Goal: Information Seeking & Learning: Learn about a topic

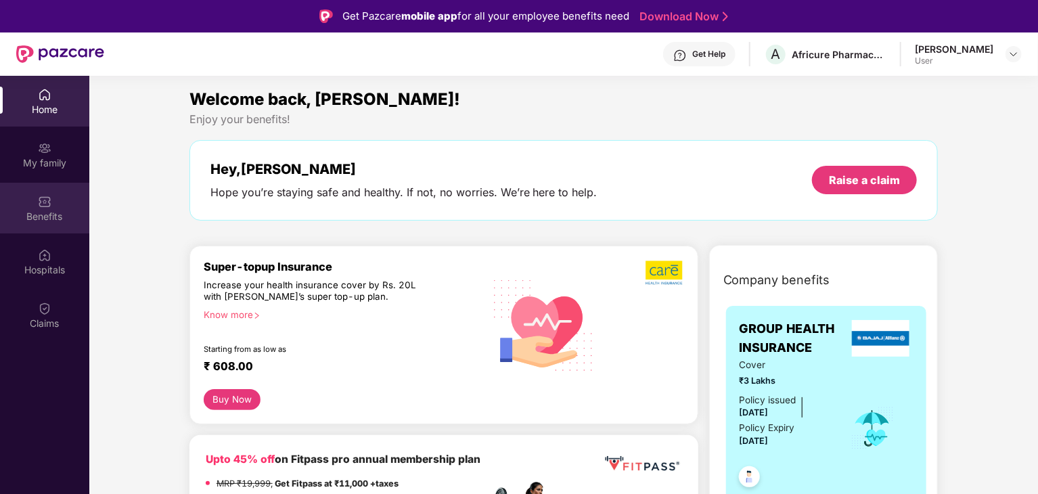
click at [45, 211] on div "Benefits" at bounding box center [44, 217] width 89 height 14
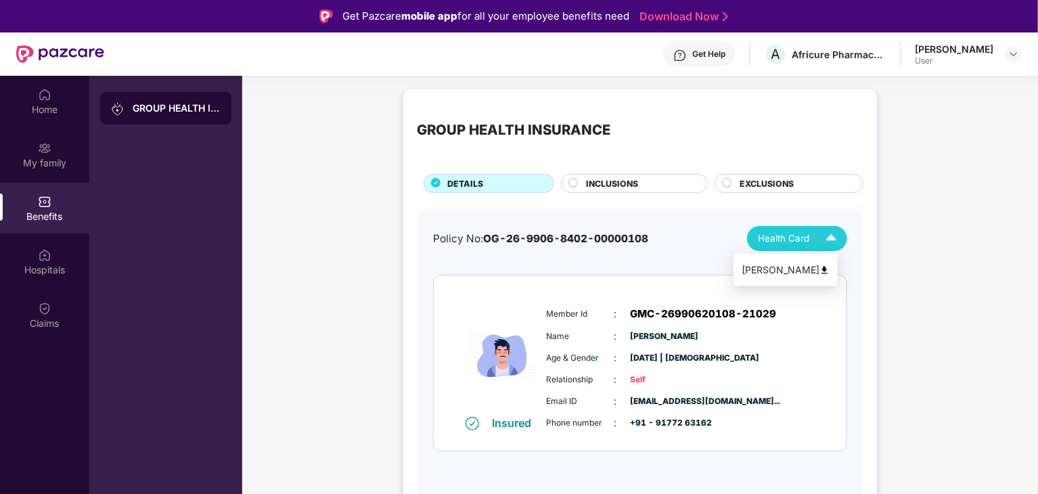
click at [795, 243] on span "Health Card" at bounding box center [783, 238] width 51 height 14
click at [830, 269] on img at bounding box center [825, 270] width 10 height 10
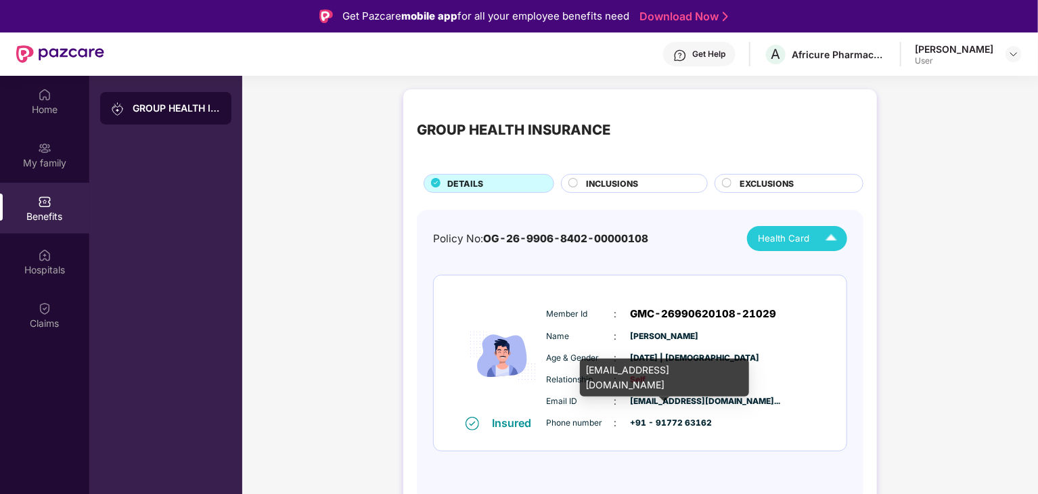
click at [699, 403] on span "[EMAIL_ADDRESS][DOMAIN_NAME]..." at bounding box center [665, 401] width 68 height 13
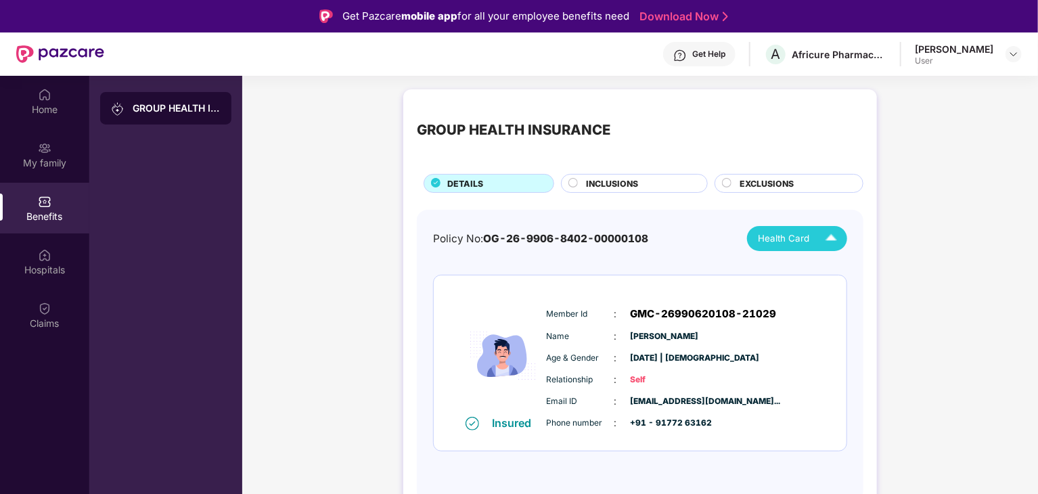
click at [636, 183] on span "INCLUSIONS" at bounding box center [612, 183] width 52 height 13
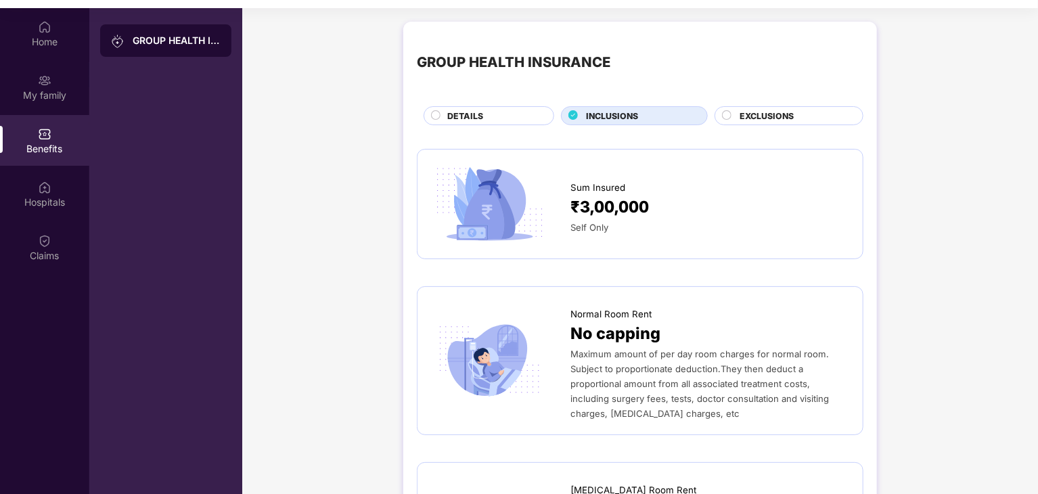
scroll to position [76, 0]
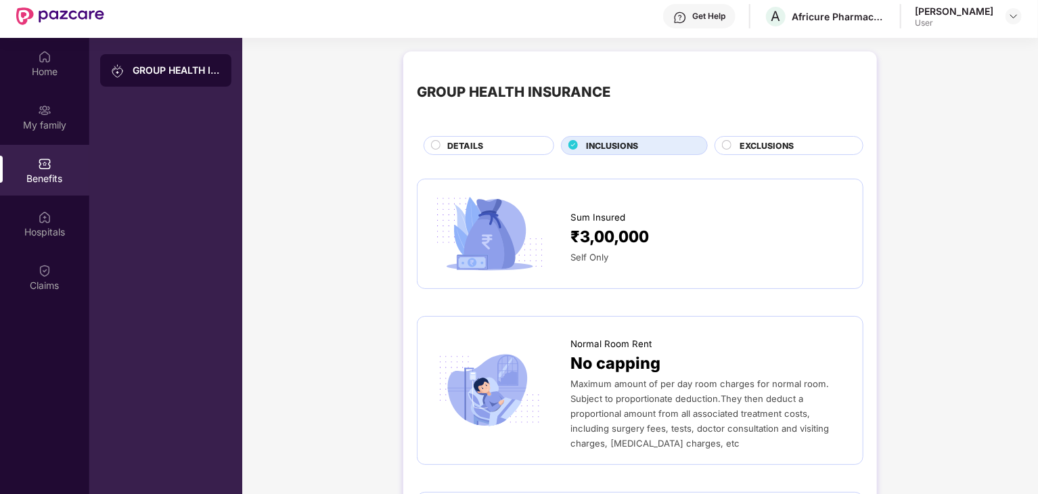
scroll to position [0, 0]
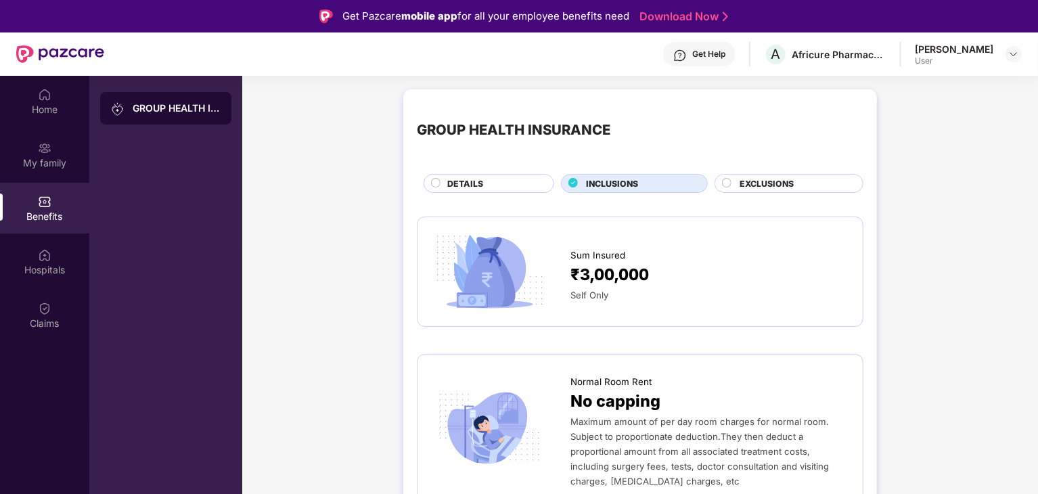
click at [799, 174] on div "EXCLUSIONS" at bounding box center [789, 183] width 149 height 19
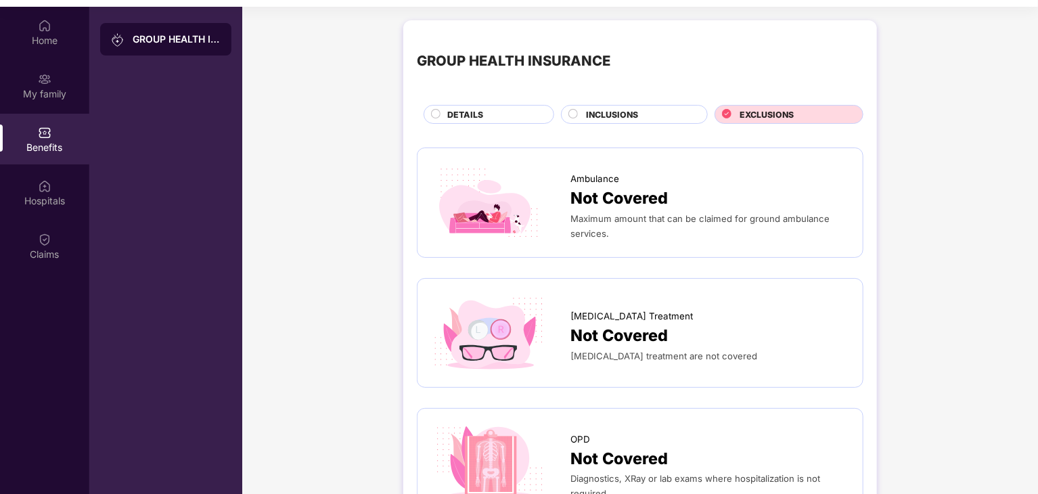
scroll to position [76, 0]
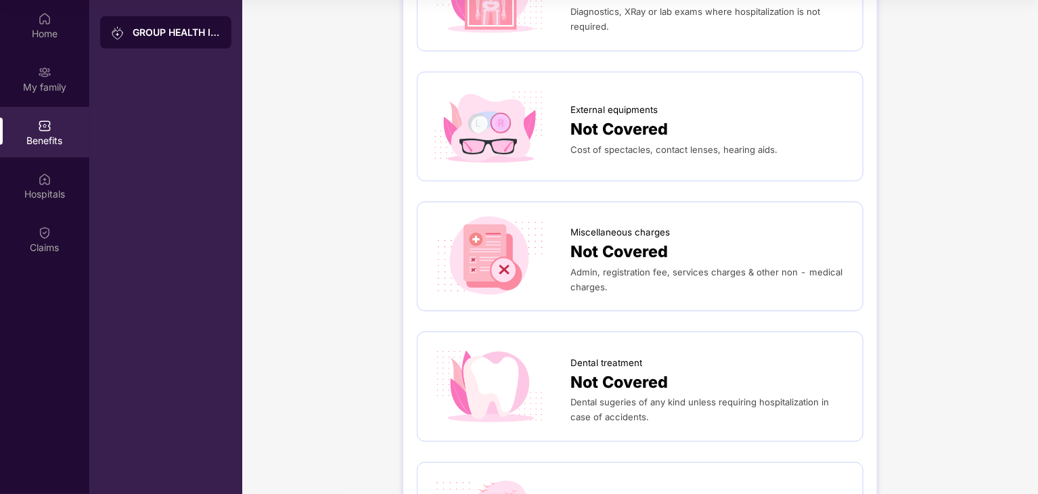
scroll to position [542, 0]
